Goal: Information Seeking & Learning: Learn about a topic

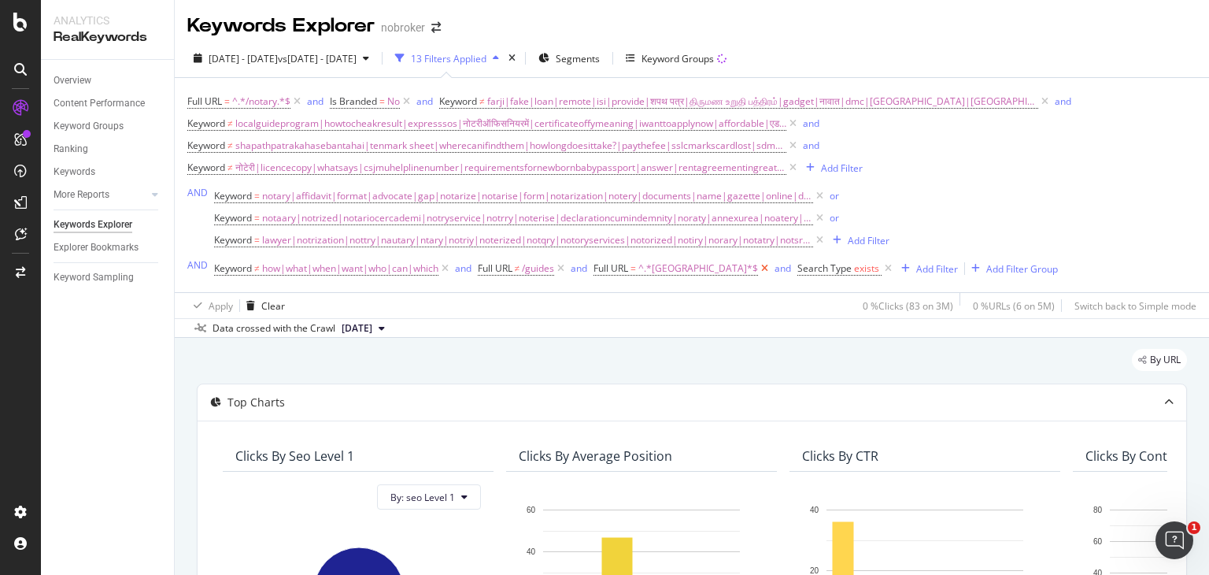
click at [758, 268] on icon at bounding box center [764, 269] width 13 height 16
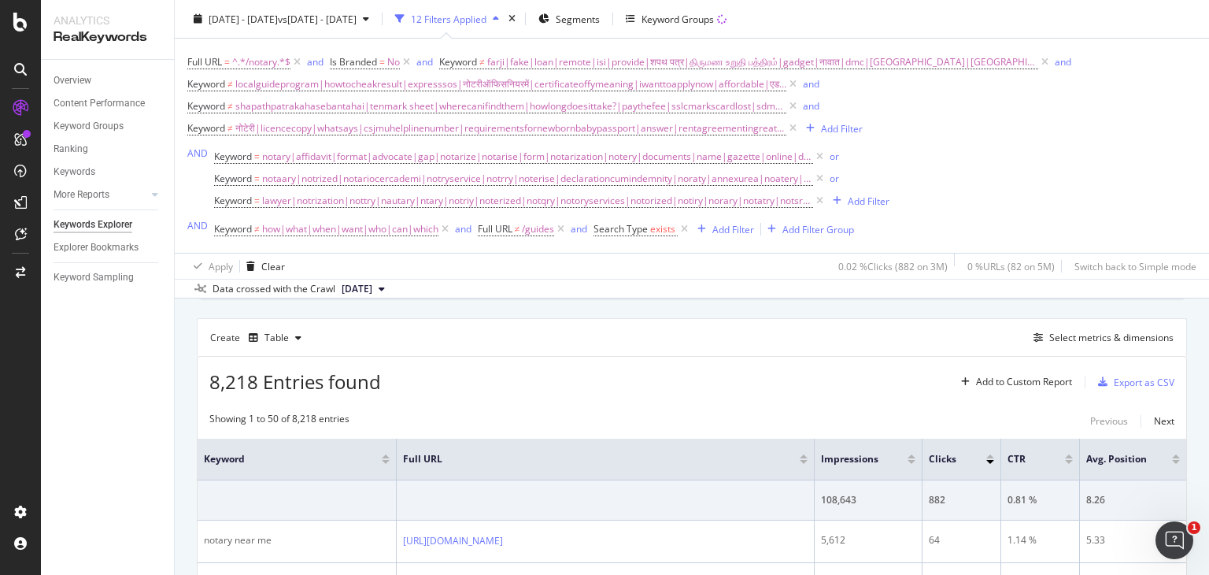
scroll to position [412, 0]
click at [687, 234] on icon at bounding box center [684, 229] width 13 height 16
click at [608, 227] on div "Add Filter" at bounding box center [610, 228] width 42 height 13
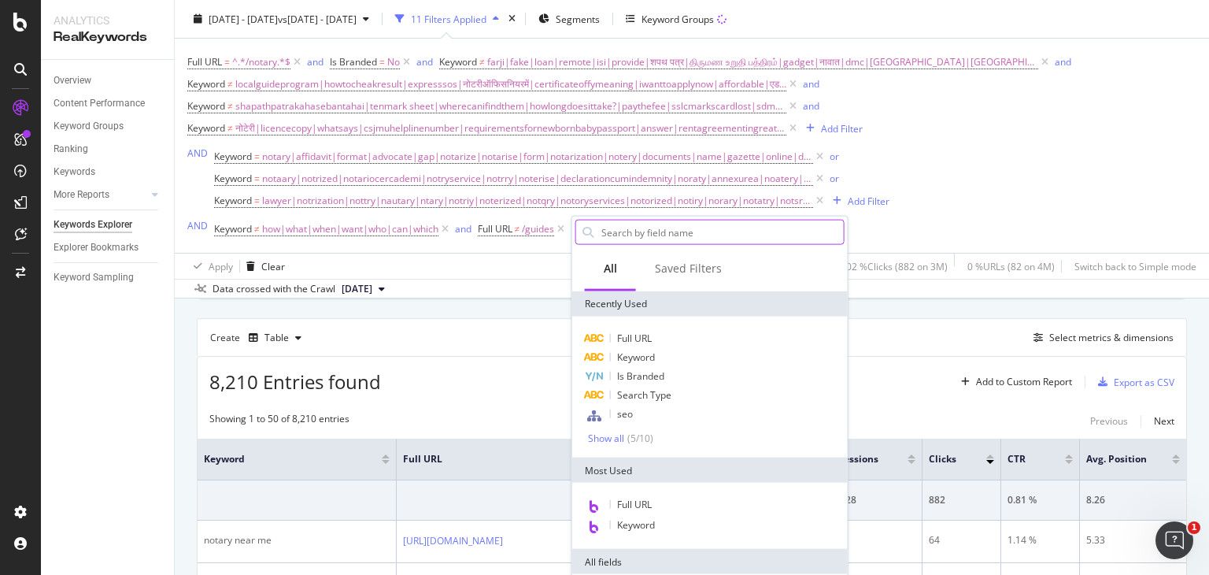
click at [621, 240] on input "text" at bounding box center [722, 232] width 244 height 24
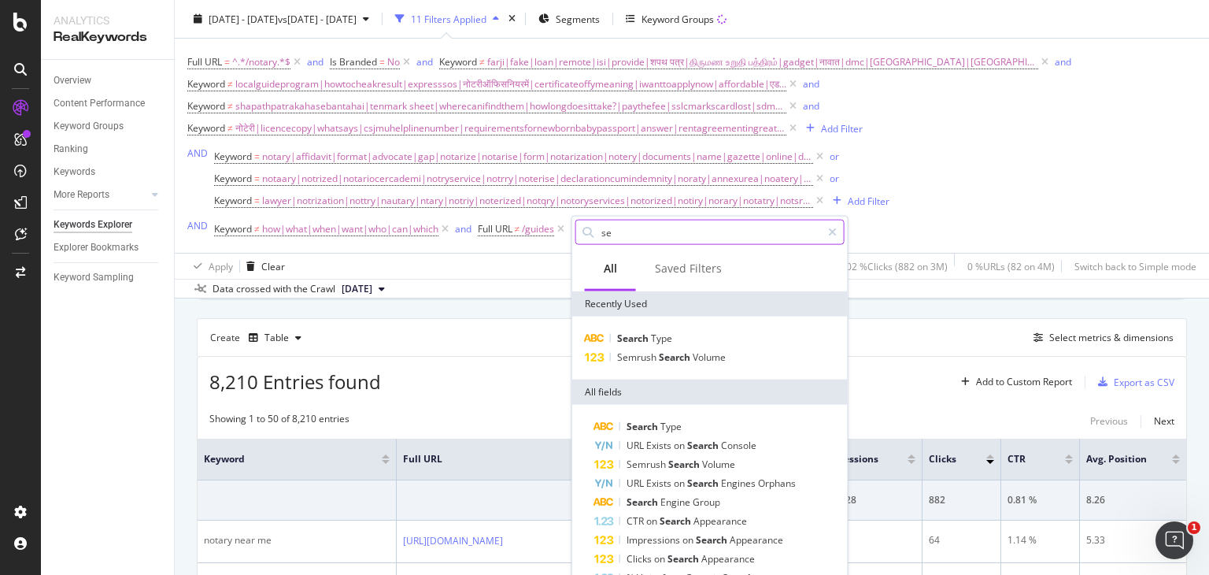
type input "s"
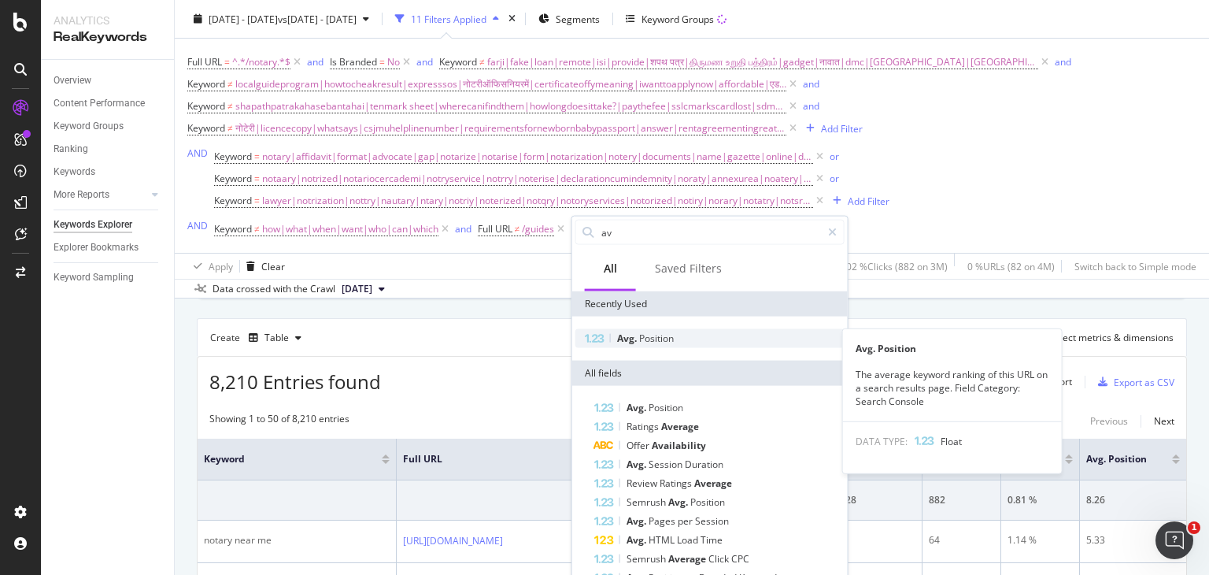
type input "av"
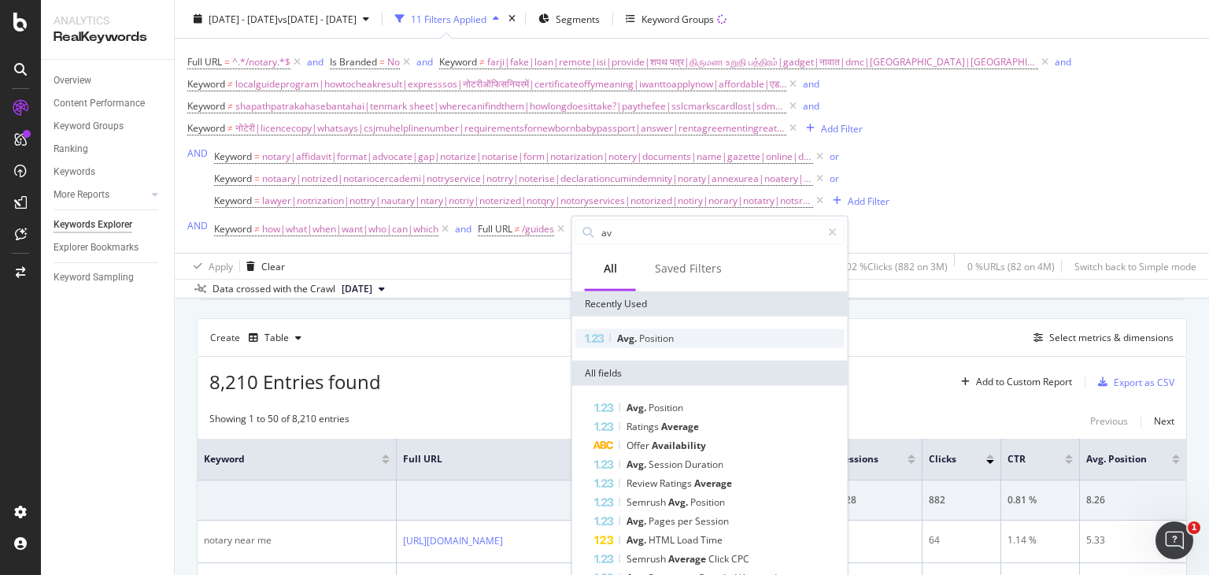
click at [690, 344] on div "Avg. Position" at bounding box center [709, 338] width 269 height 19
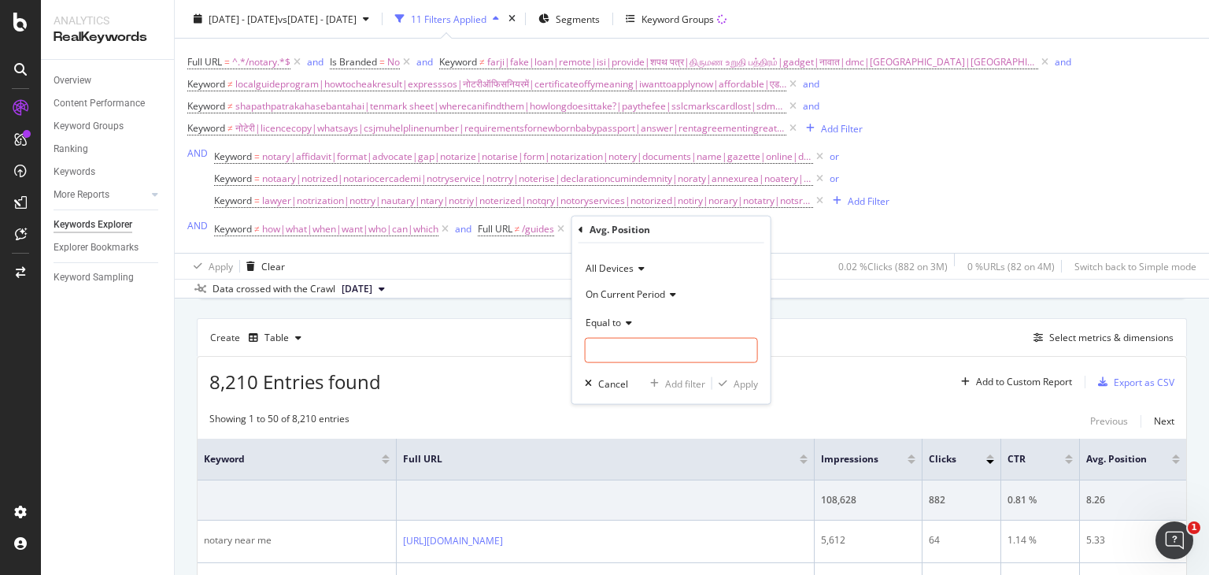
click at [615, 325] on span "Equal to" at bounding box center [603, 321] width 35 height 13
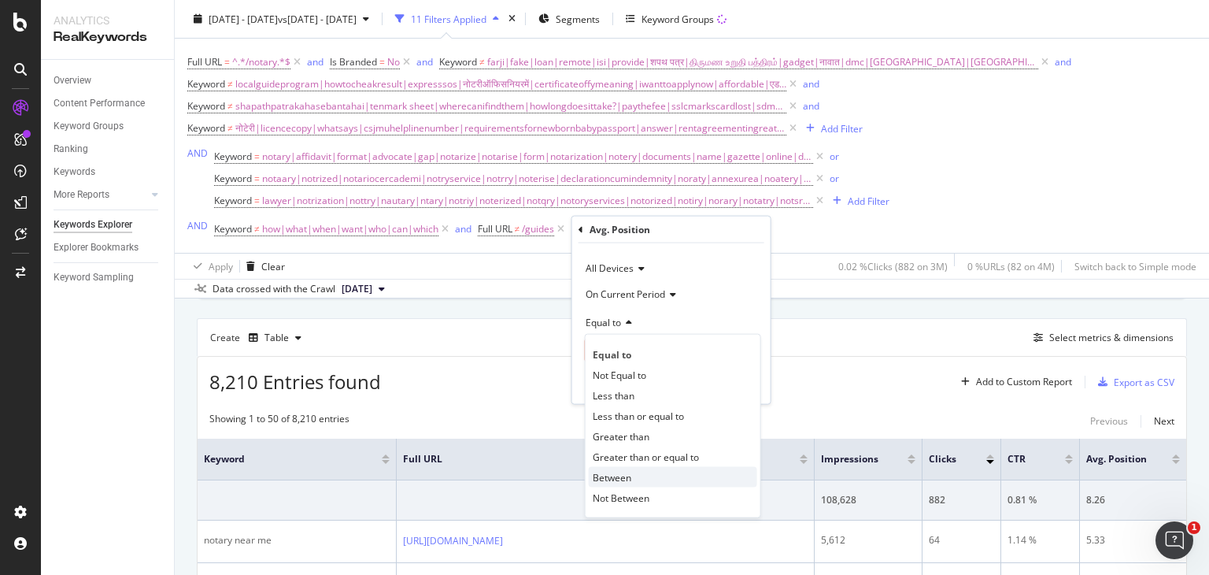
click at [620, 467] on div "Between" at bounding box center [673, 477] width 168 height 20
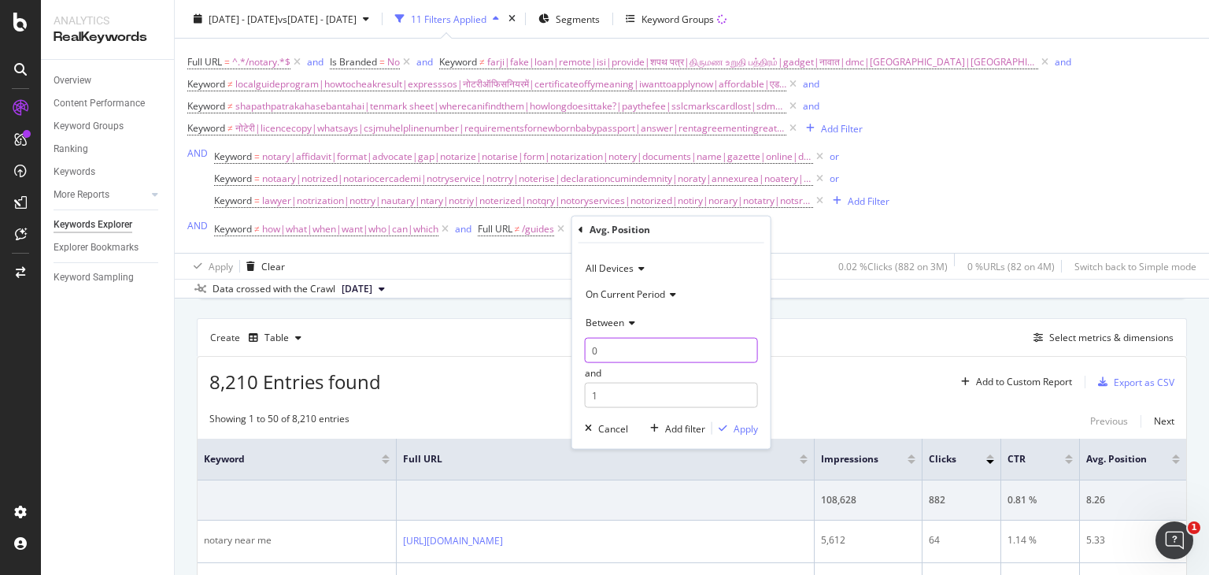
click at [605, 349] on input "0" at bounding box center [671, 350] width 173 height 25
type input "1"
click at [611, 386] on input "1" at bounding box center [671, 395] width 173 height 25
type input "2"
click at [745, 432] on div "Apply" at bounding box center [746, 427] width 24 height 13
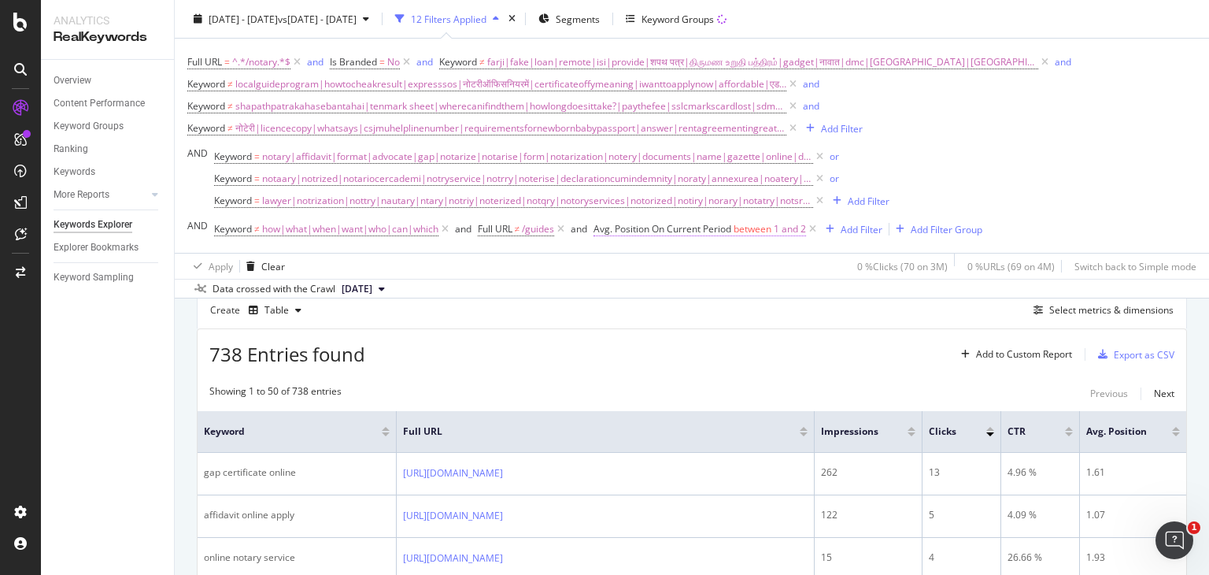
click at [755, 235] on span "Avg. Position On Current Period between 1 and 2" at bounding box center [699, 229] width 213 height 14
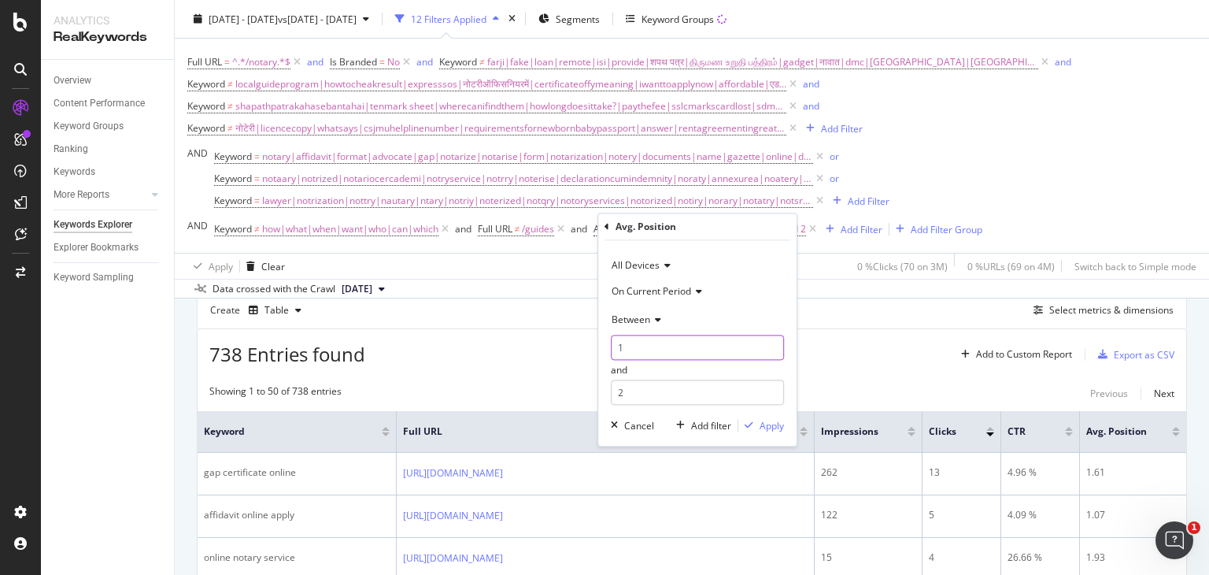
click at [649, 346] on input "1" at bounding box center [697, 347] width 173 height 25
type input "3"
click at [633, 388] on input "2" at bounding box center [697, 392] width 173 height 25
type input "4"
click at [752, 427] on icon "button" at bounding box center [749, 425] width 9 height 9
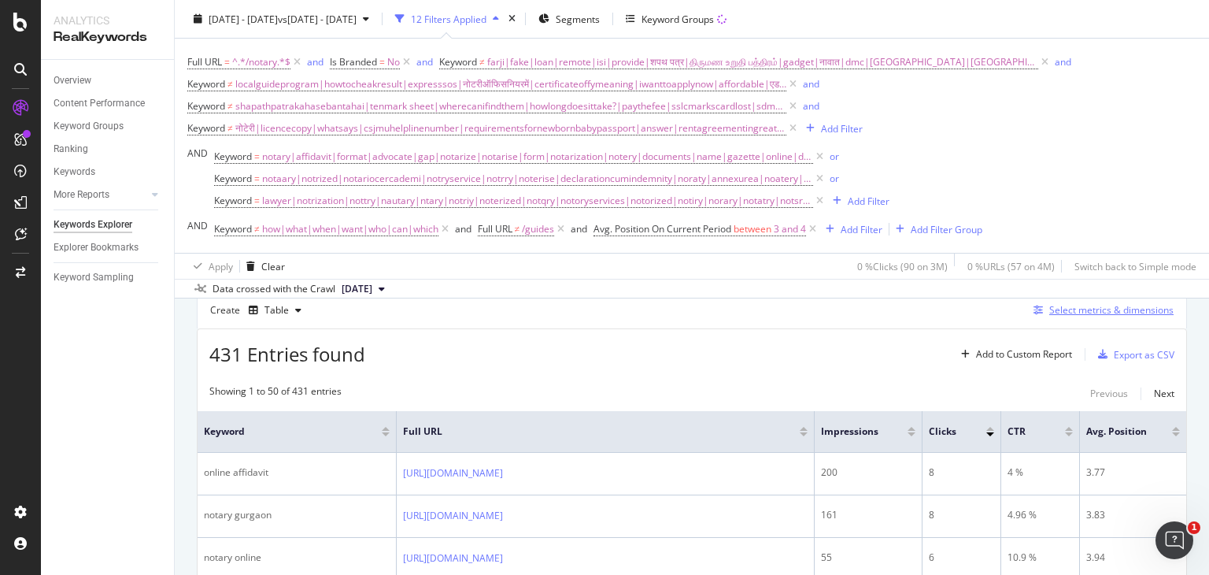
click at [1049, 305] on div "Select metrics & dimensions" at bounding box center [1111, 309] width 124 height 13
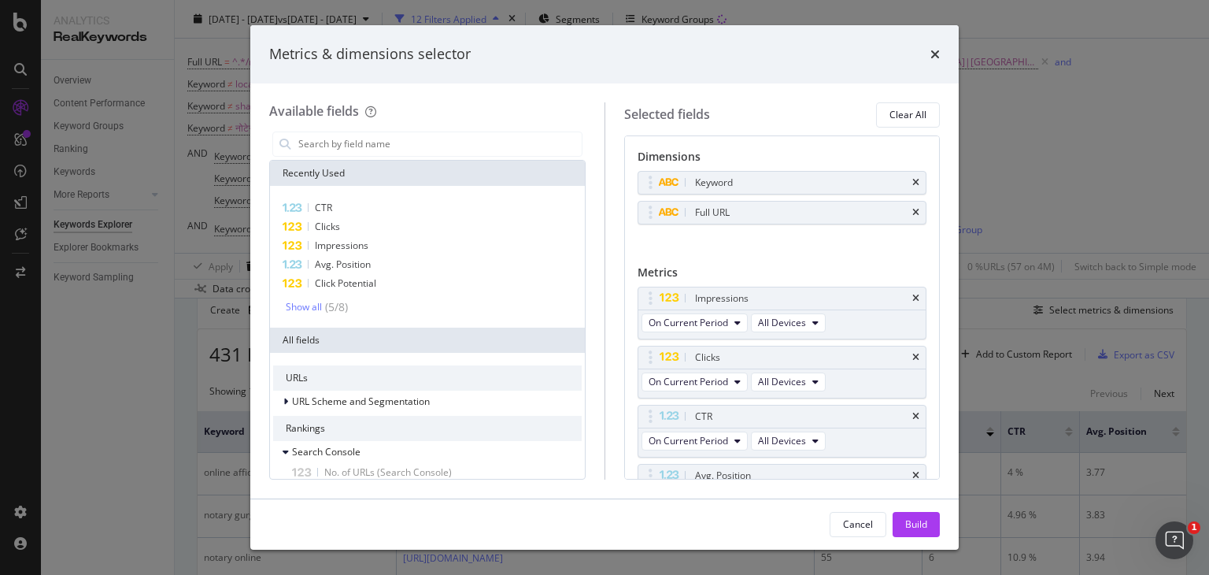
click at [982, 319] on div "Metrics & dimensions selector Available fields Recently Used CTR Clicks Impress…" at bounding box center [604, 287] width 1209 height 575
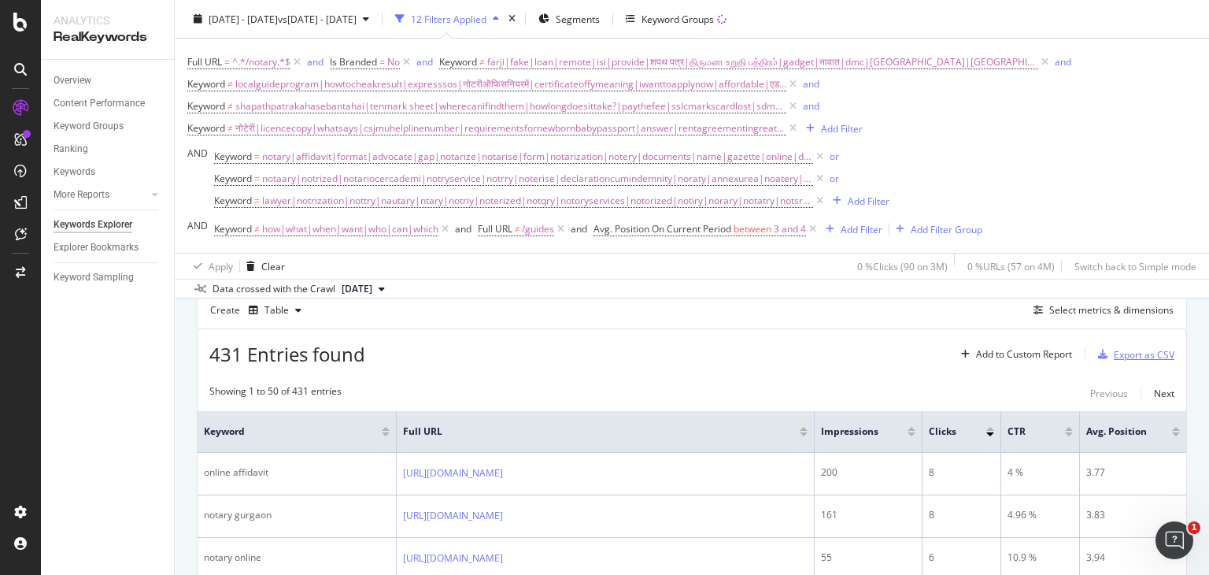
click at [1120, 353] on div "Export as CSV" at bounding box center [1144, 354] width 61 height 13
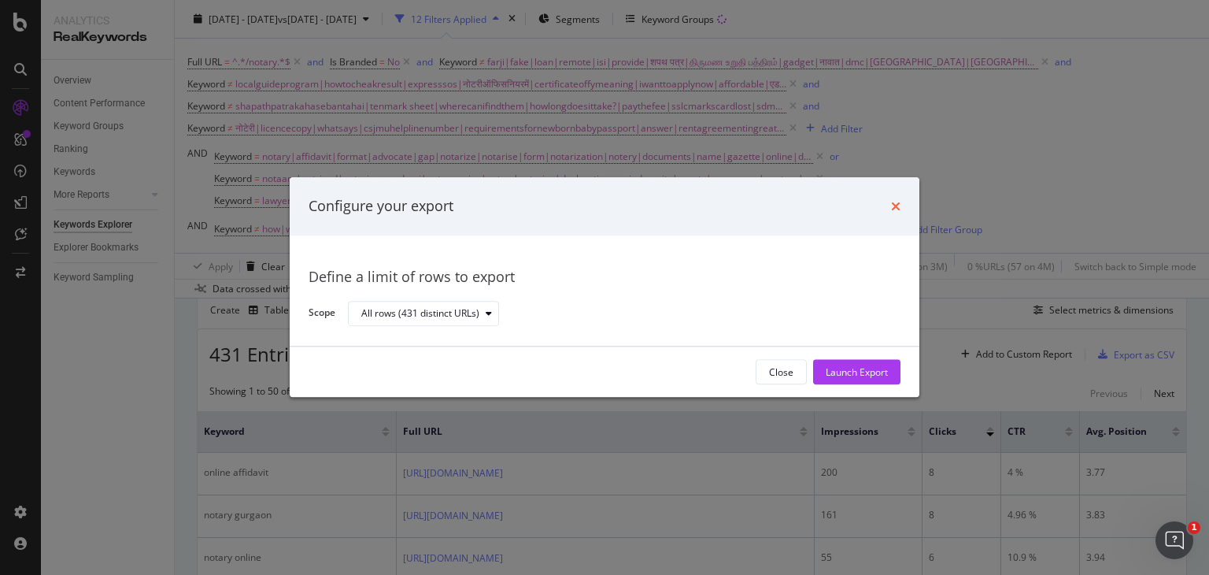
click at [897, 208] on icon "times" at bounding box center [895, 206] width 9 height 13
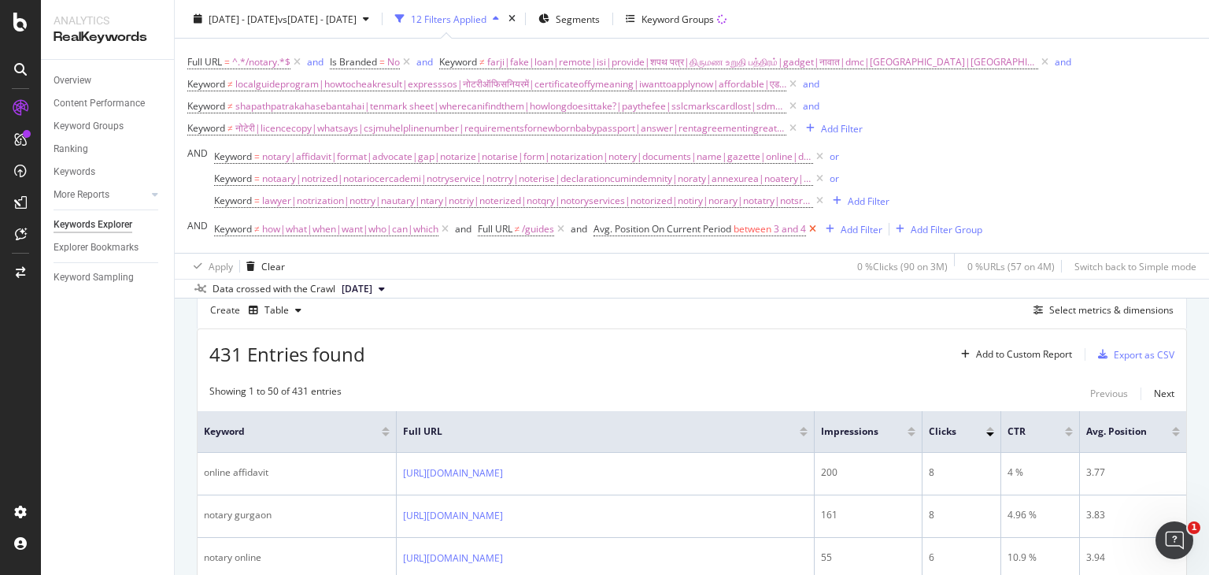
click at [819, 227] on icon at bounding box center [812, 229] width 13 height 16
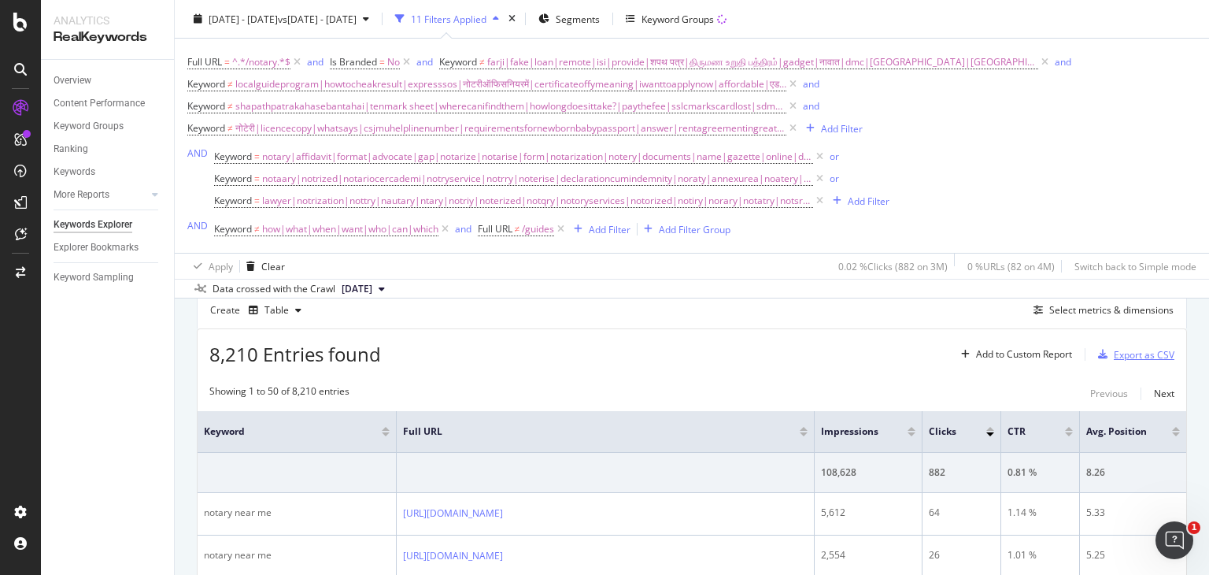
click at [1120, 353] on div "Export as CSV" at bounding box center [1144, 354] width 61 height 13
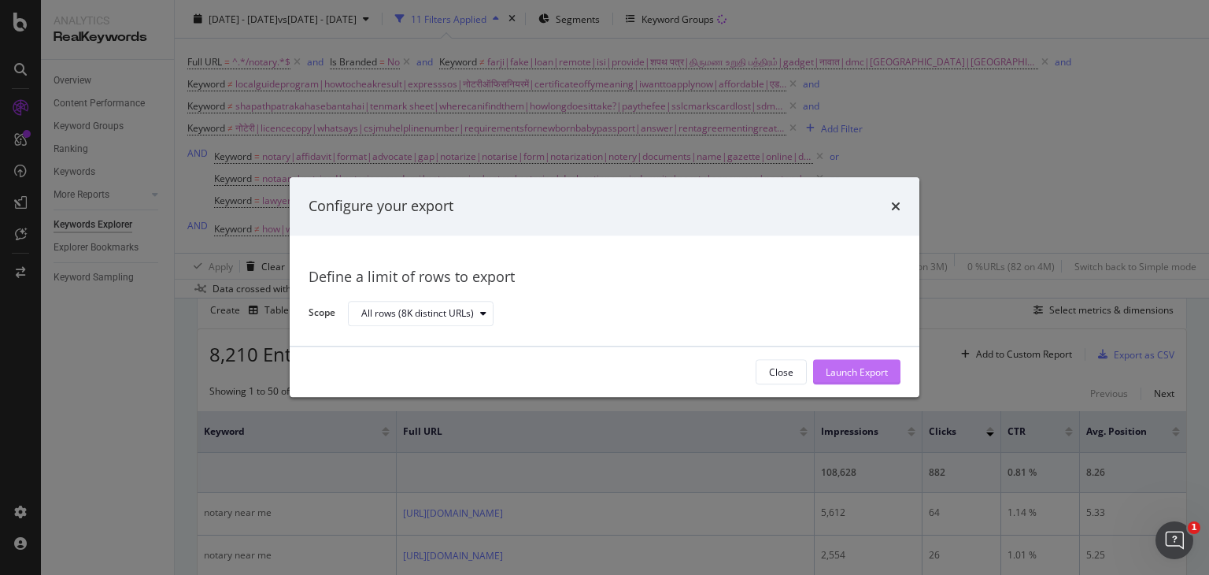
click at [852, 366] on div "Launch Export" at bounding box center [857, 371] width 62 height 13
